Goal: Find specific page/section: Find specific page/section

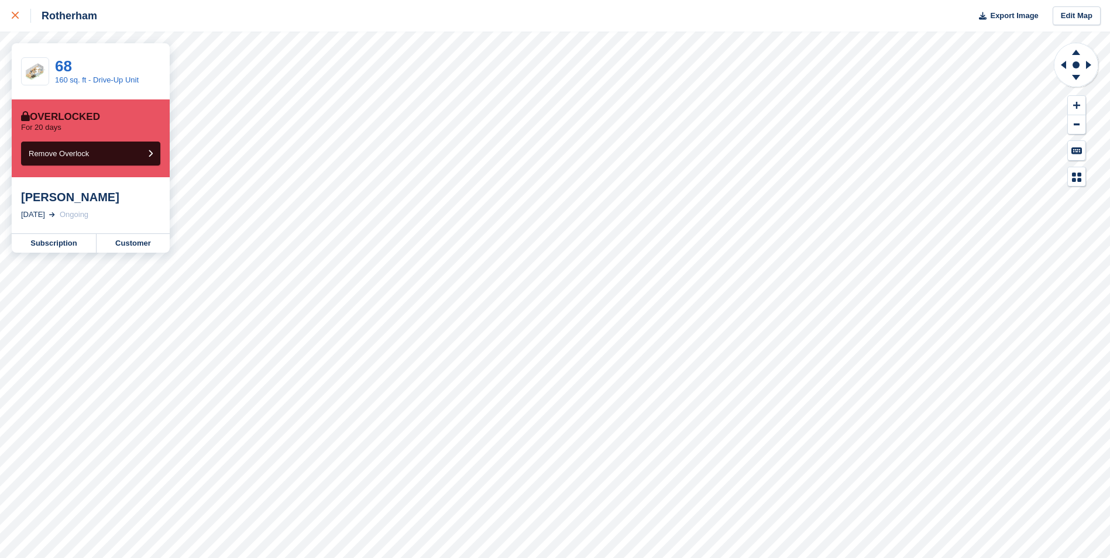
click at [16, 16] on icon at bounding box center [15, 15] width 7 height 7
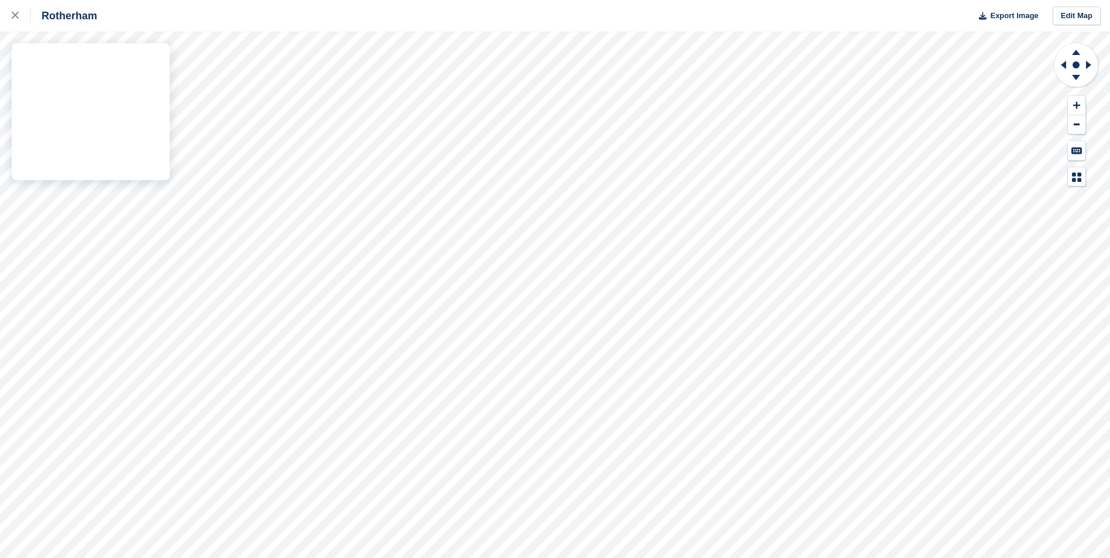
click at [142, 81] on div "Rotherham Export Image Edit Map" at bounding box center [555, 279] width 1110 height 558
click at [148, 82] on div "Rotherham Export Image Edit Map" at bounding box center [555, 279] width 1110 height 558
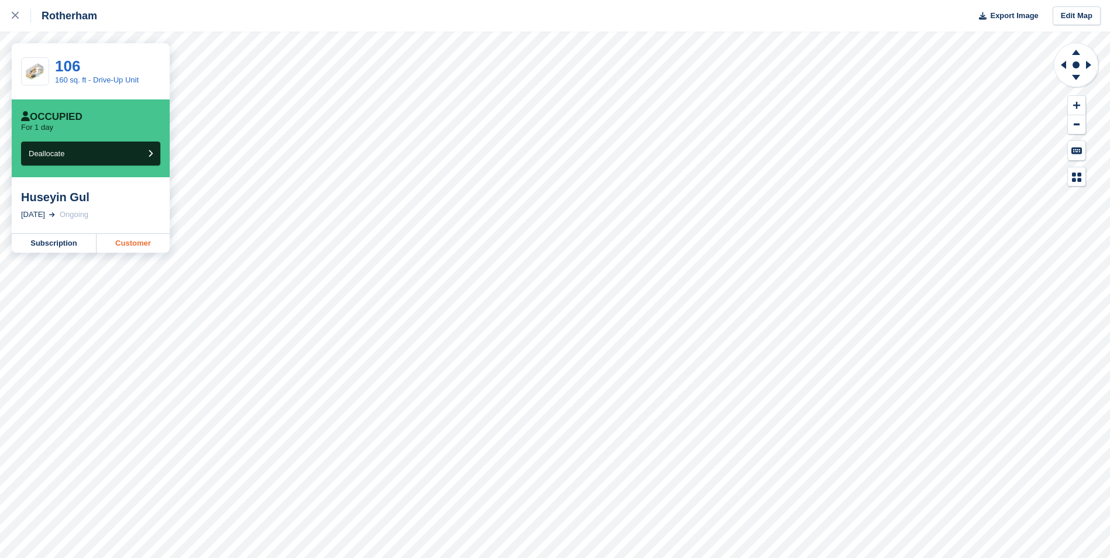
click at [139, 241] on link "Customer" at bounding box center [133, 243] width 73 height 19
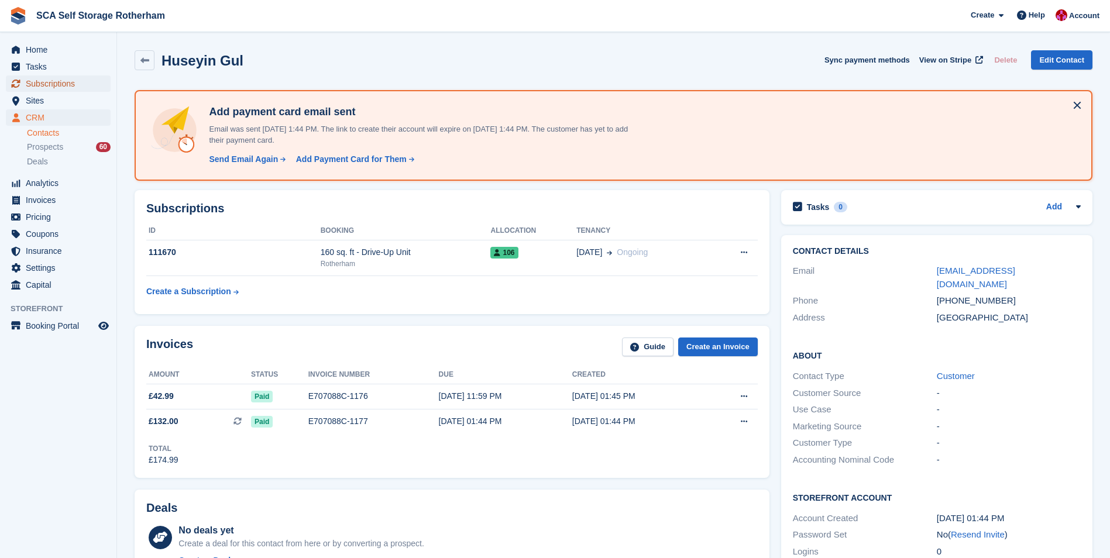
click at [65, 81] on span "Subscriptions" at bounding box center [61, 84] width 70 height 16
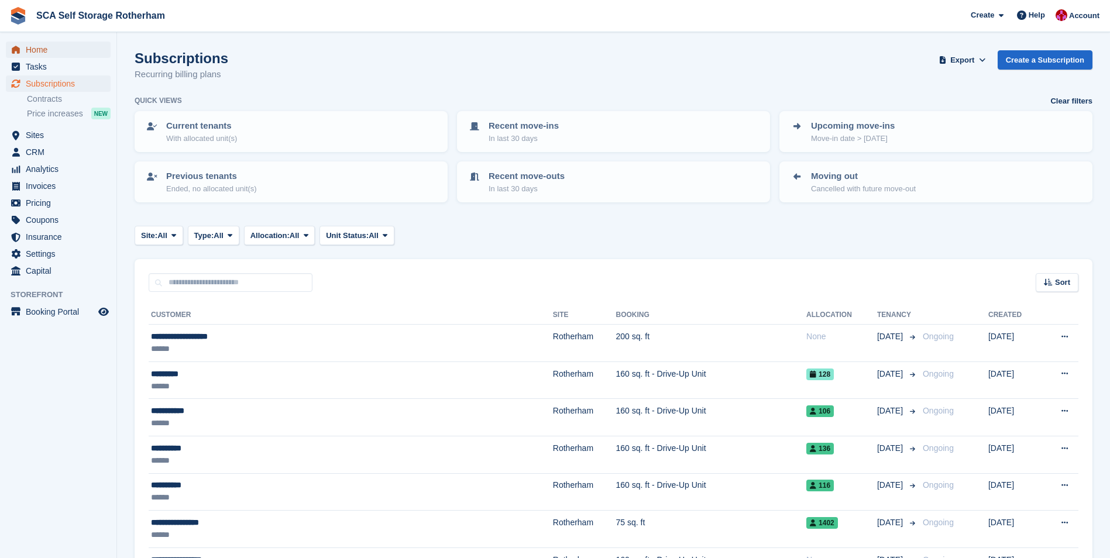
click at [56, 44] on span "Home" at bounding box center [61, 50] width 70 height 16
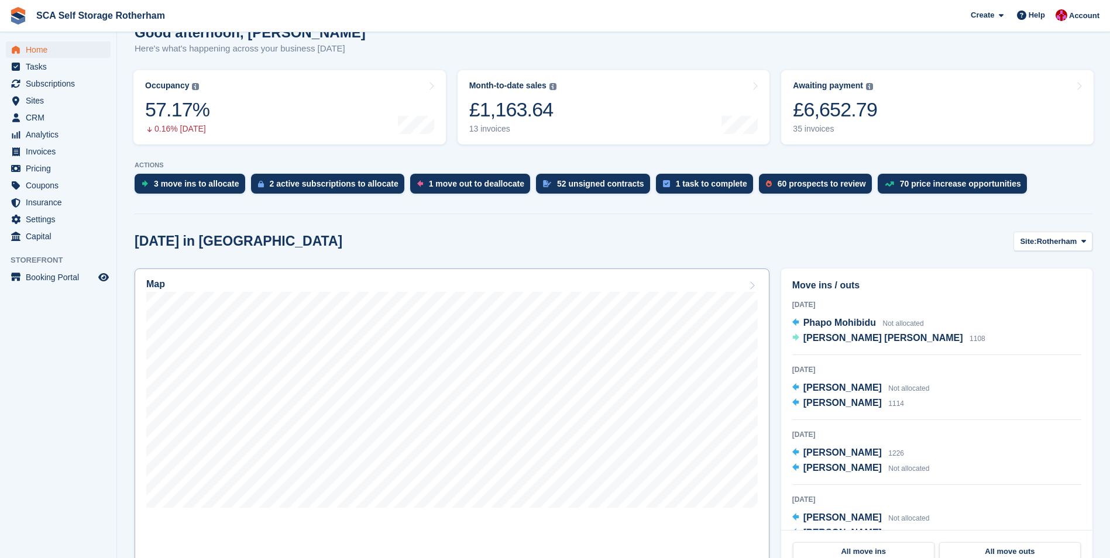
scroll to position [117, 0]
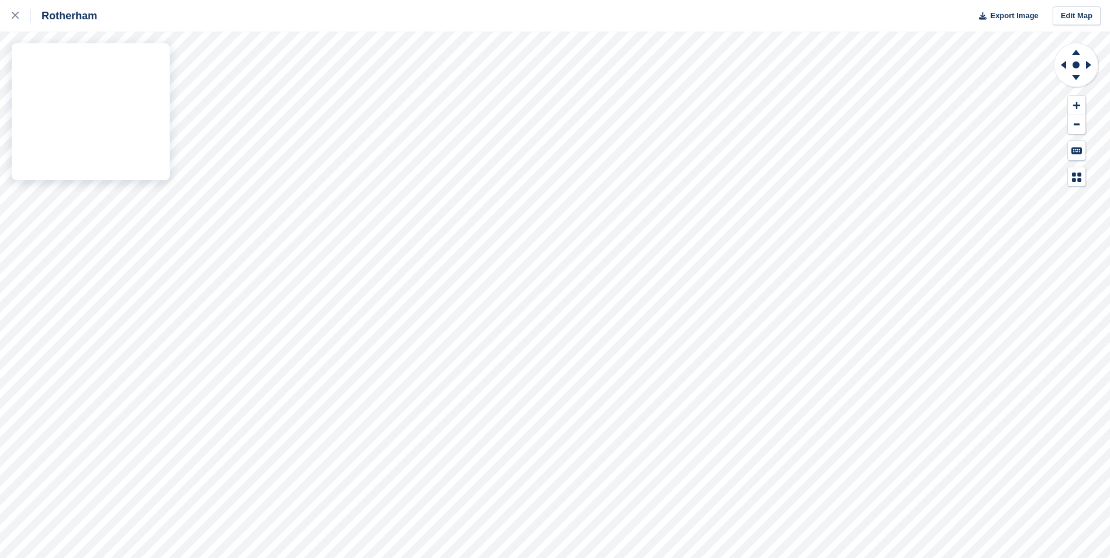
click at [141, 81] on div "Rotherham Export Image Edit Map" at bounding box center [555, 279] width 1110 height 558
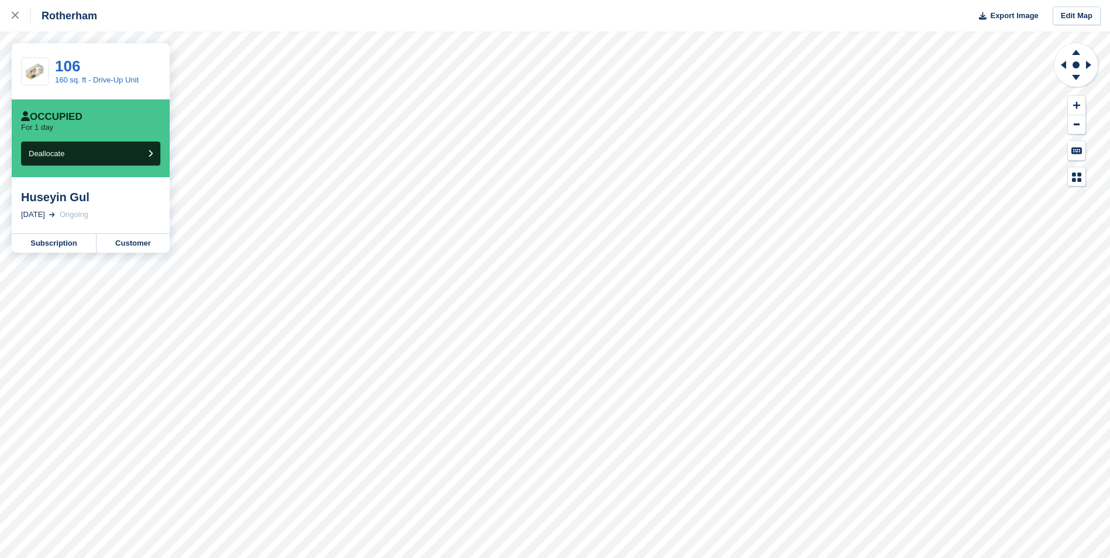
click at [147, 78] on div "Rotherham Export Image Edit Map 106 160 sq. ft - Drive-Up Unit Occupied For 1 d…" at bounding box center [555, 279] width 1110 height 558
click at [134, 242] on link "Customer" at bounding box center [133, 243] width 73 height 19
click at [12, 16] on icon at bounding box center [15, 15] width 7 height 7
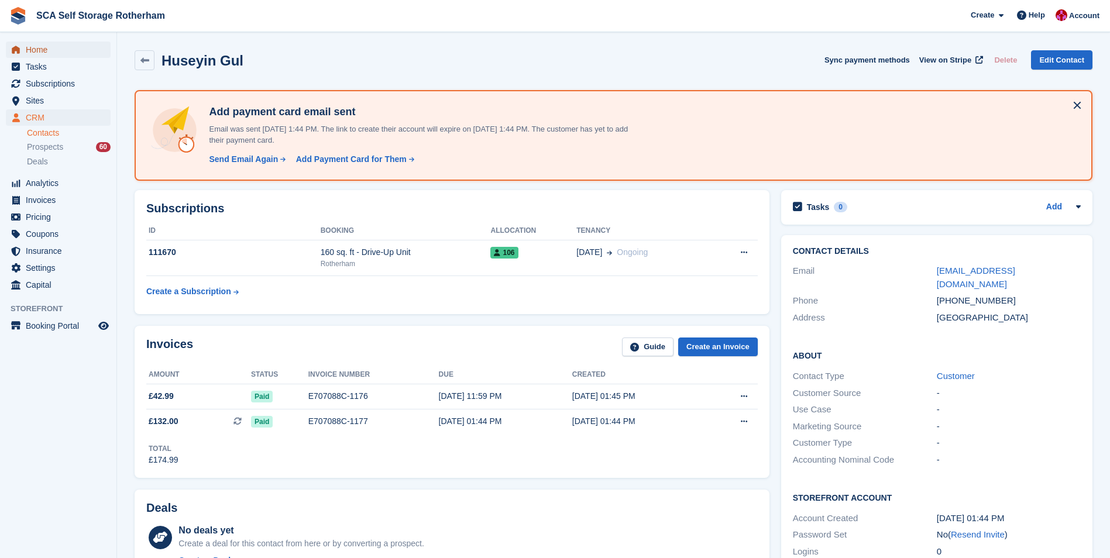
click at [47, 52] on span "Home" at bounding box center [61, 50] width 70 height 16
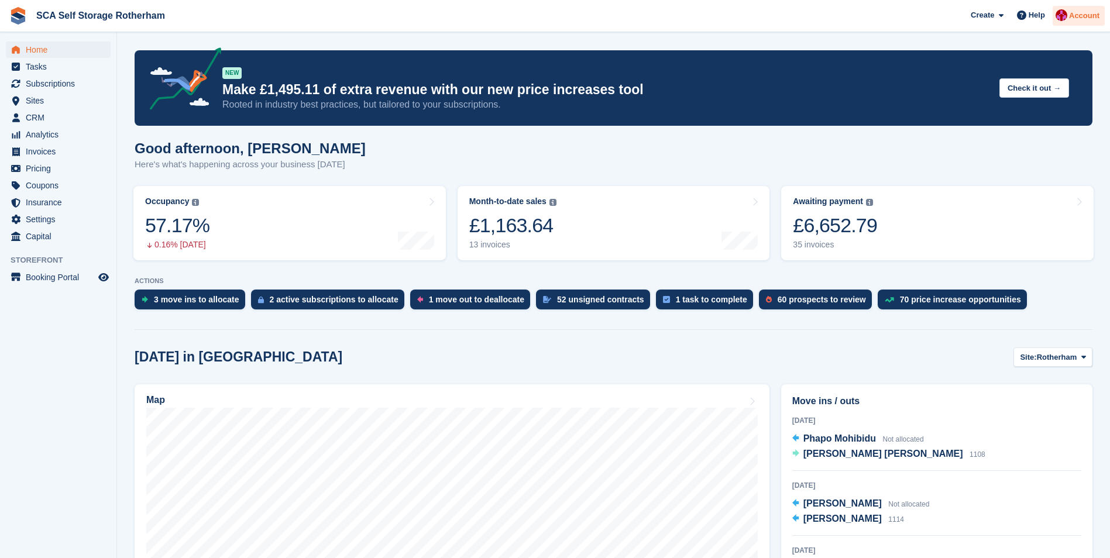
click at [1076, 7] on div "Account" at bounding box center [1079, 16] width 52 height 20
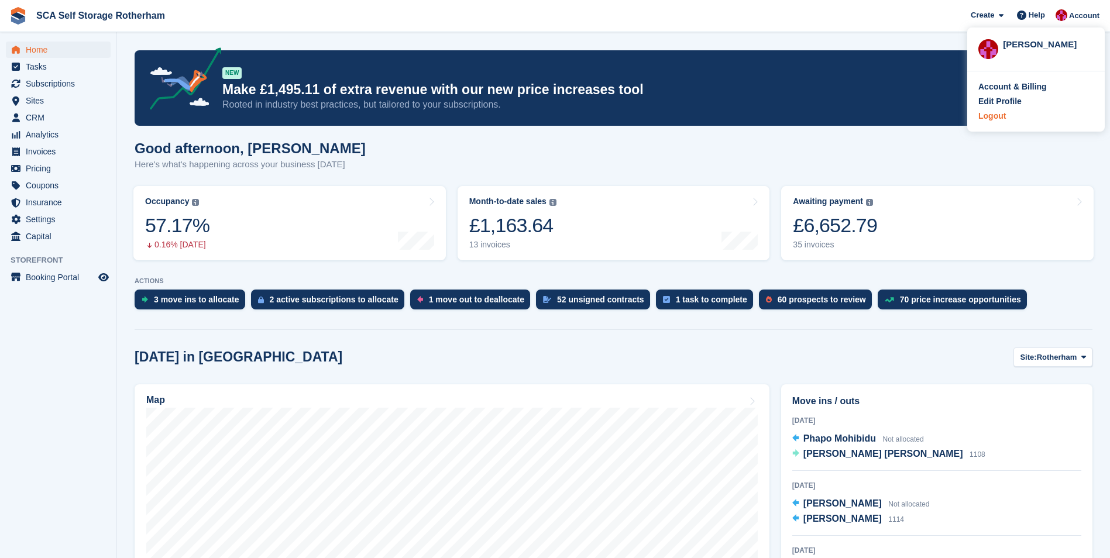
click at [1002, 118] on div "Logout" at bounding box center [993, 116] width 28 height 12
